Goal: Information Seeking & Learning: Learn about a topic

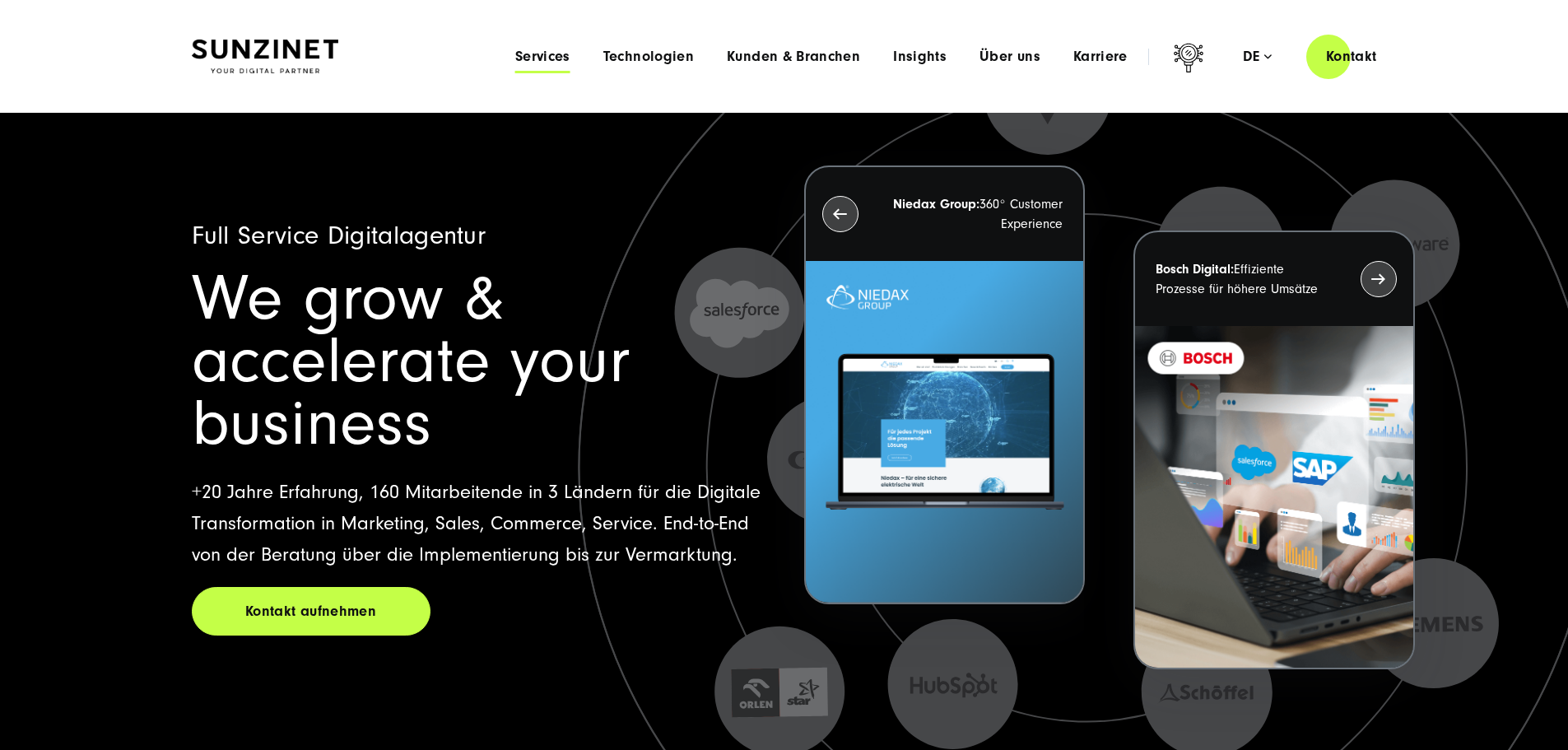
click at [515, 60] on span "Services" at bounding box center [542, 56] width 55 height 16
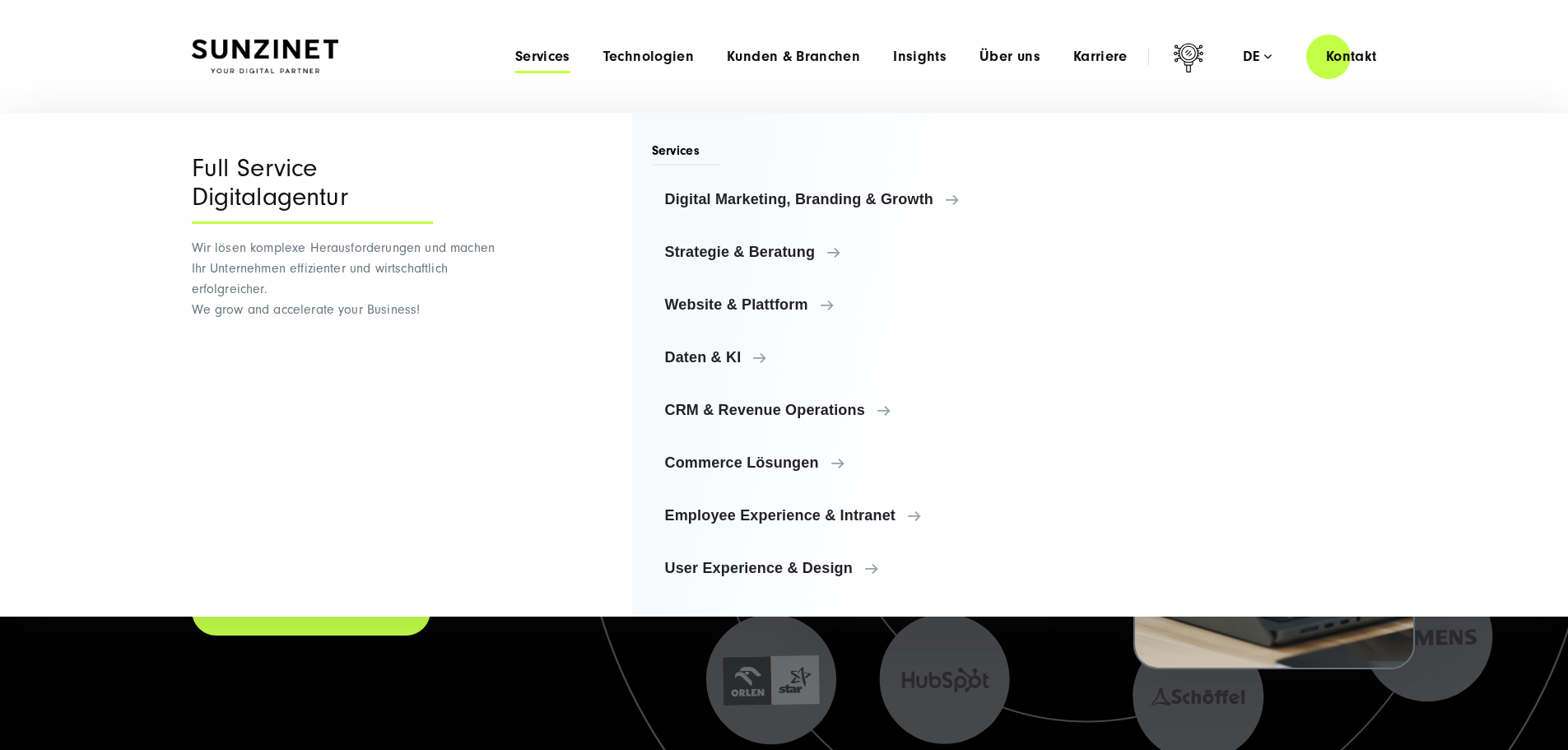
click at [797, 276] on ul "Digital Marketing, Branding & Growth Digital Marketing, Branding & Growth Digit…" at bounding box center [828, 384] width 353 height 408
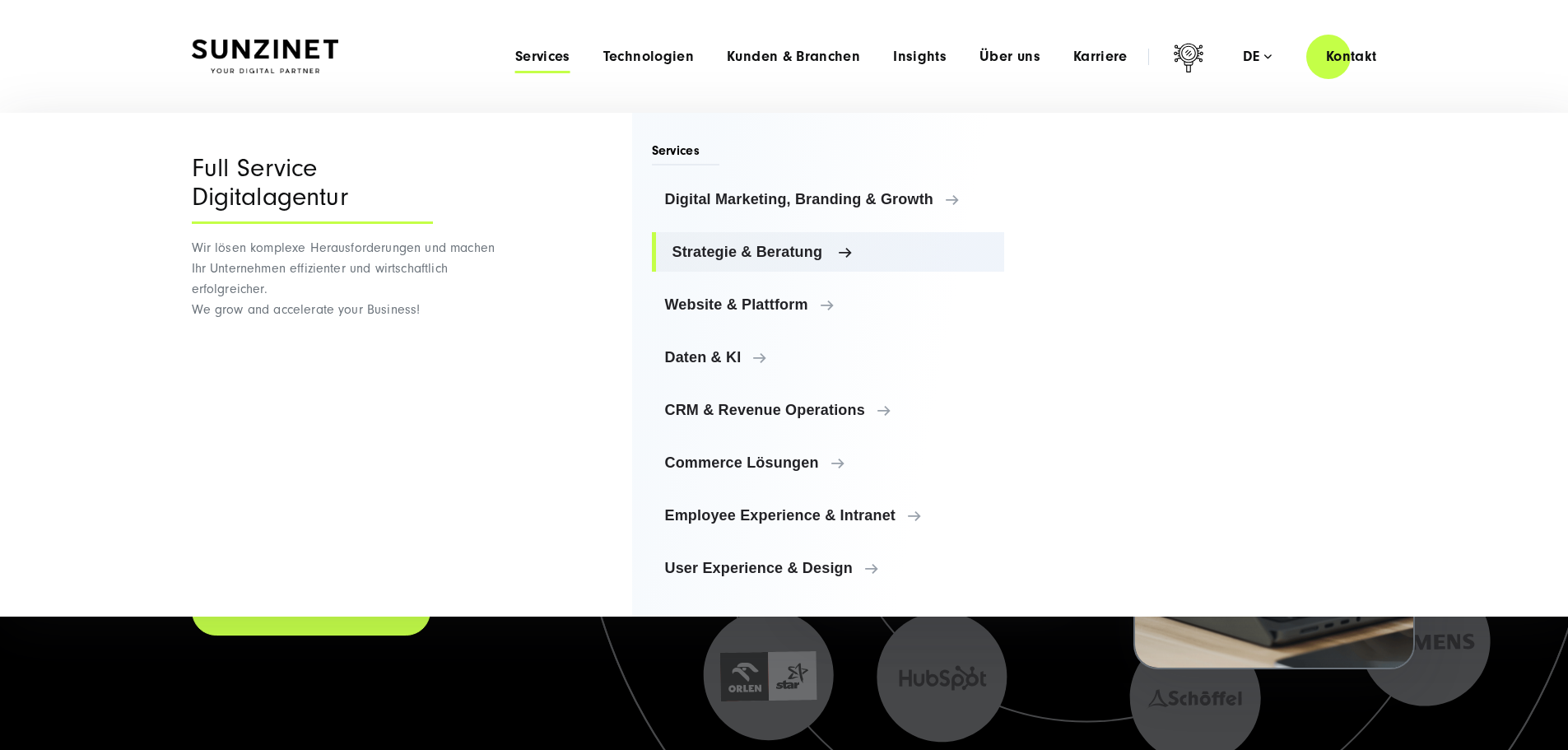
click at [792, 248] on span "Strategie & Beratung" at bounding box center [833, 251] width 320 height 16
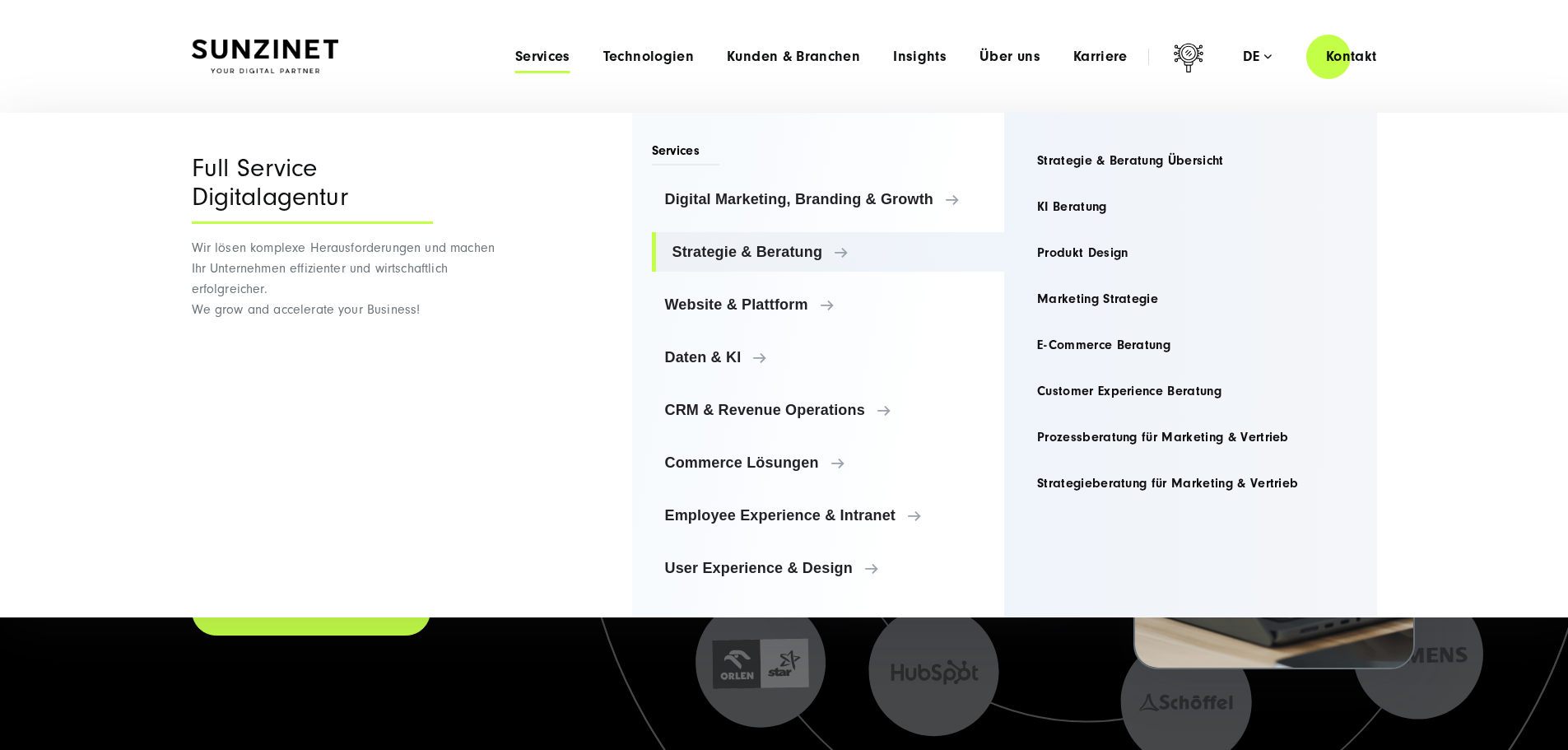
click at [1068, 227] on ul "Strategie & Beratung Übersicht KI Beratung Produkt Design Marketing Strategie" at bounding box center [1190, 322] width 333 height 363
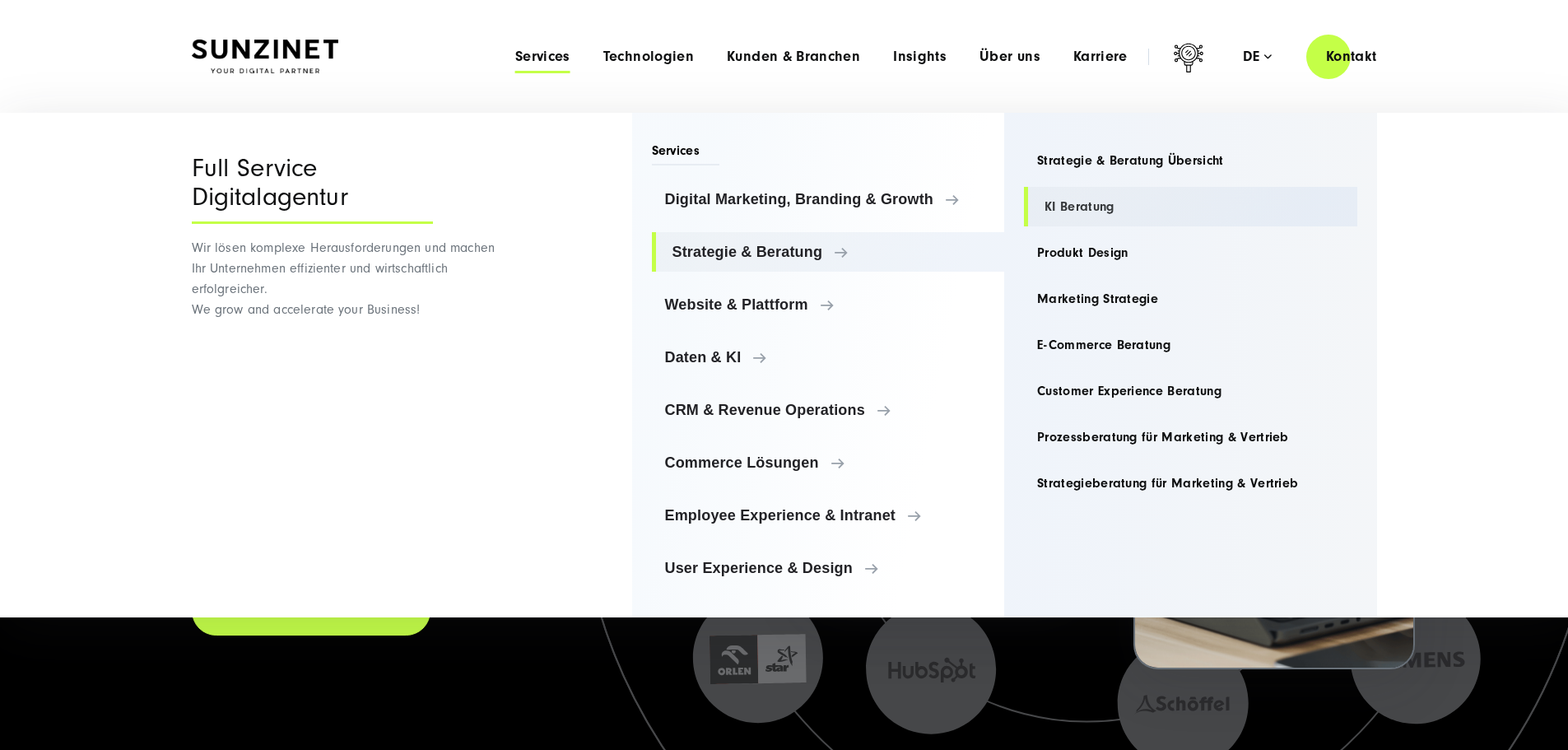
click at [1068, 209] on link "KI Beratung" at bounding box center [1190, 207] width 333 height 40
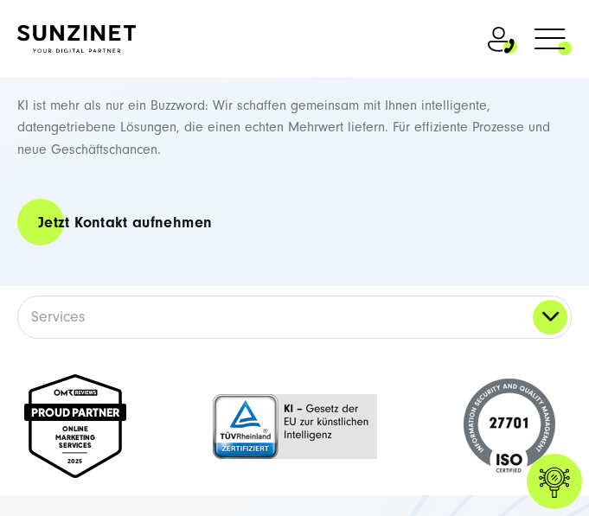
scroll to position [803, 0]
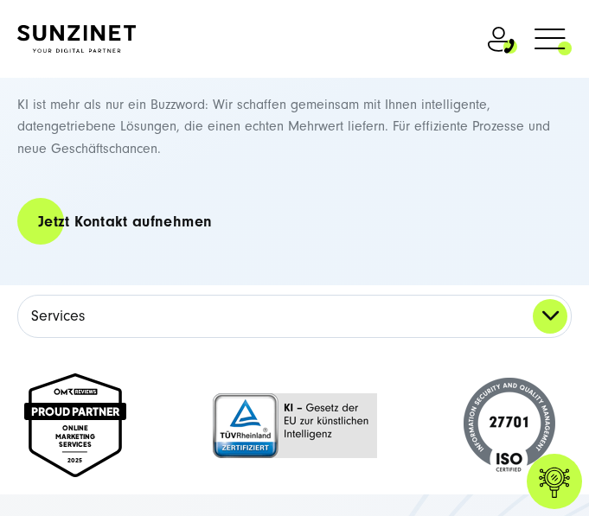
click at [560, 309] on link "Services" at bounding box center [294, 317] width 553 height 42
